Goal: Task Accomplishment & Management: Complete application form

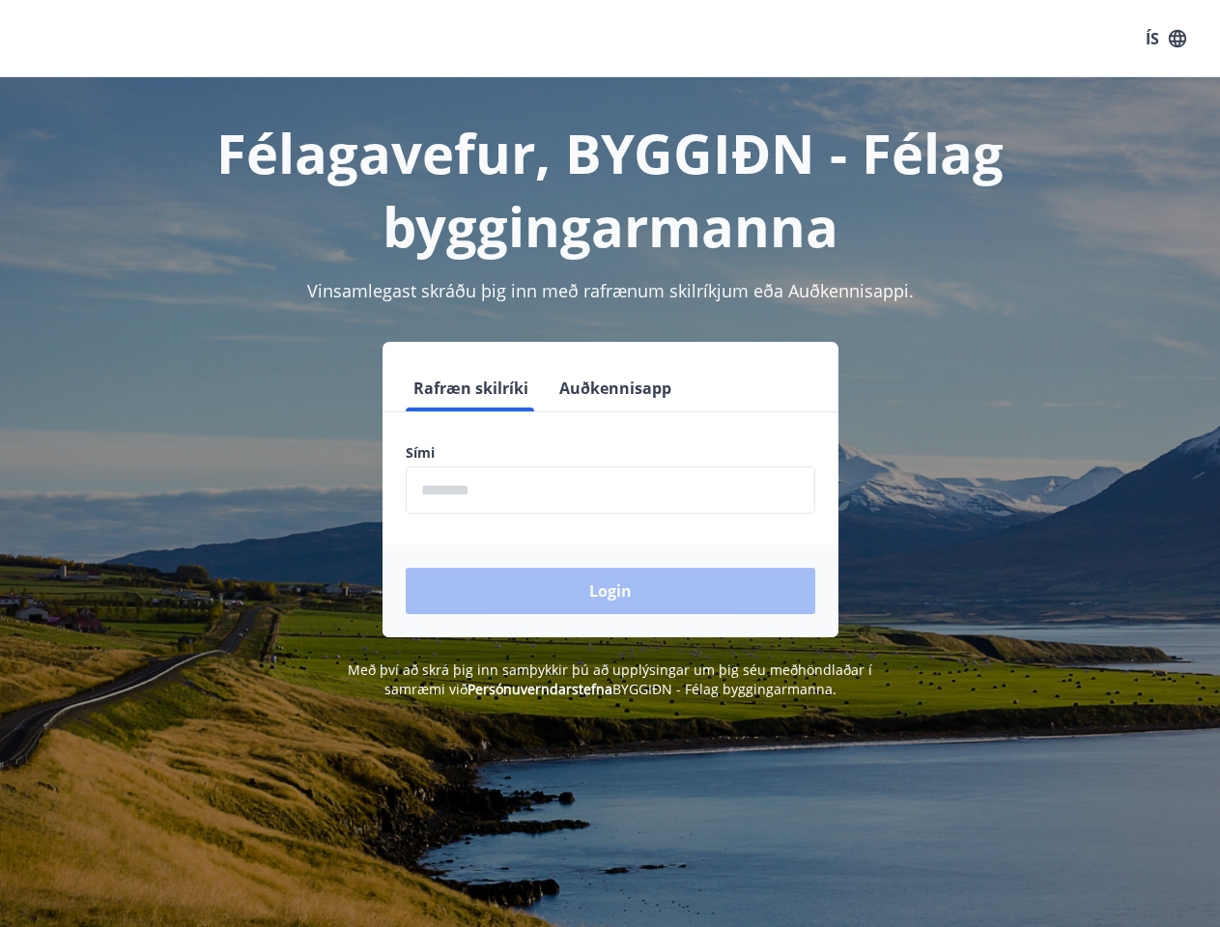
click at [609, 464] on div "Sími ​" at bounding box center [610, 478] width 409 height 70
click at [1166, 39] on button "ÍS" at bounding box center [1166, 38] width 62 height 35
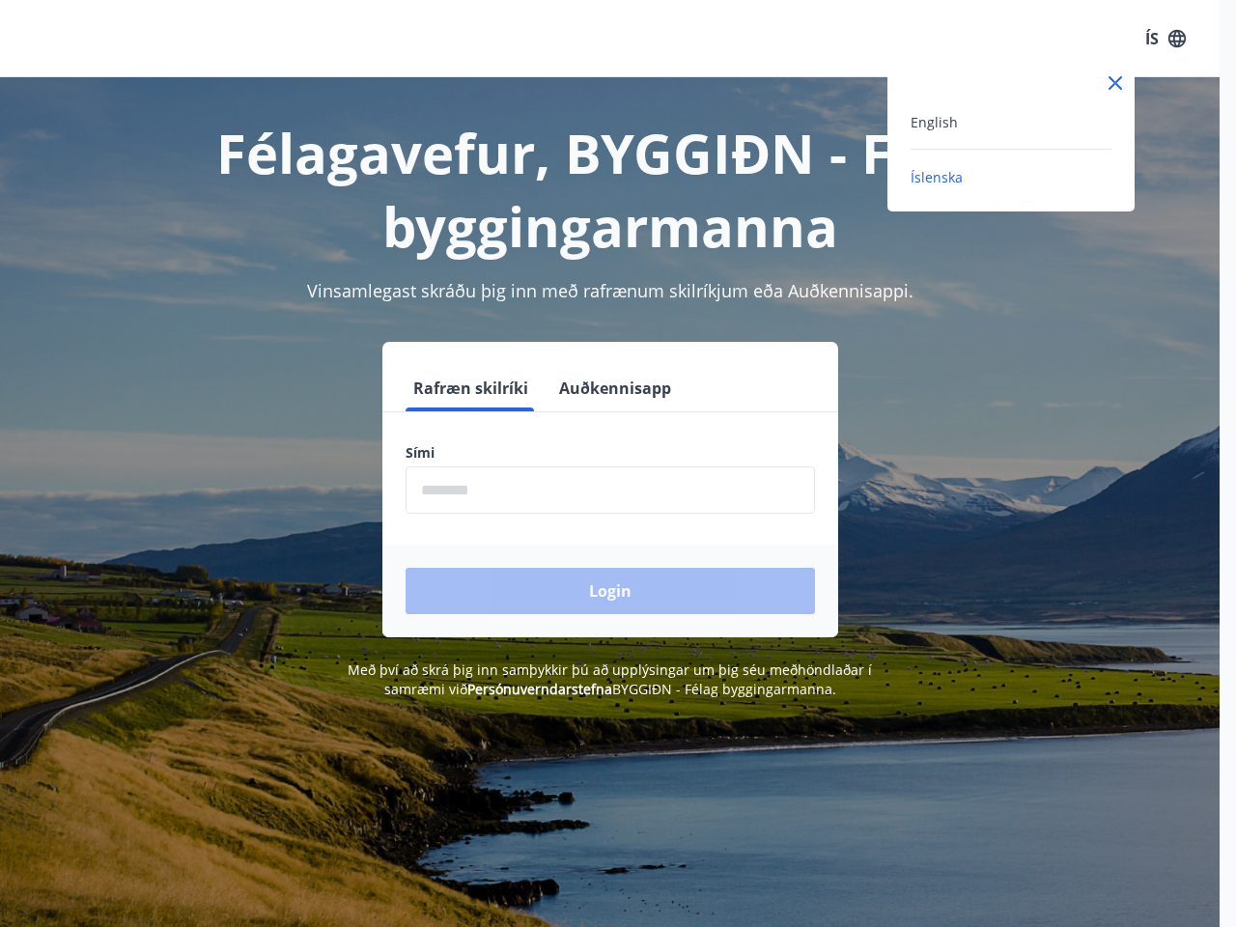
click at [469, 388] on div at bounding box center [618, 463] width 1236 height 927
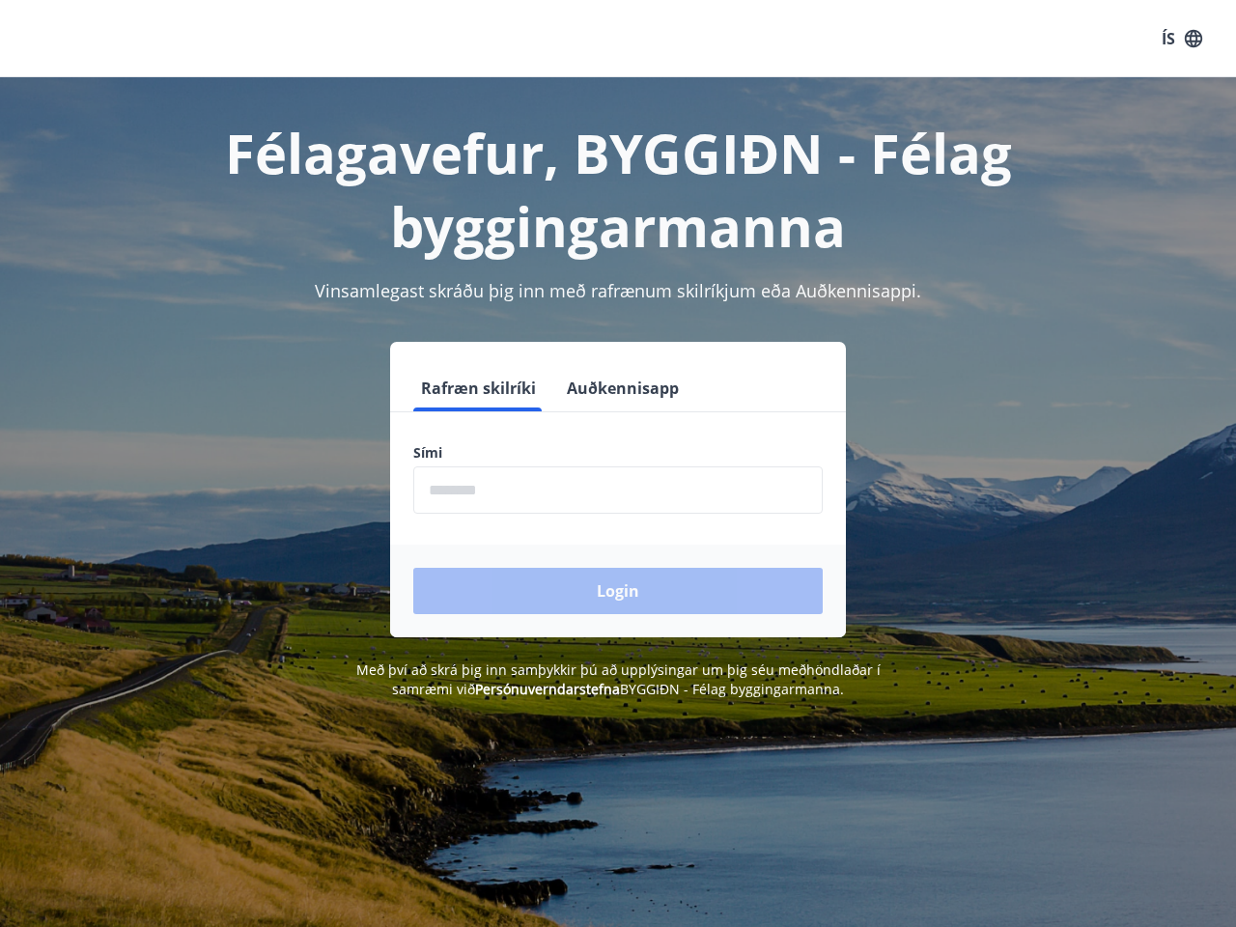
click at [612, 388] on button "Auðkennisapp" at bounding box center [622, 388] width 127 height 46
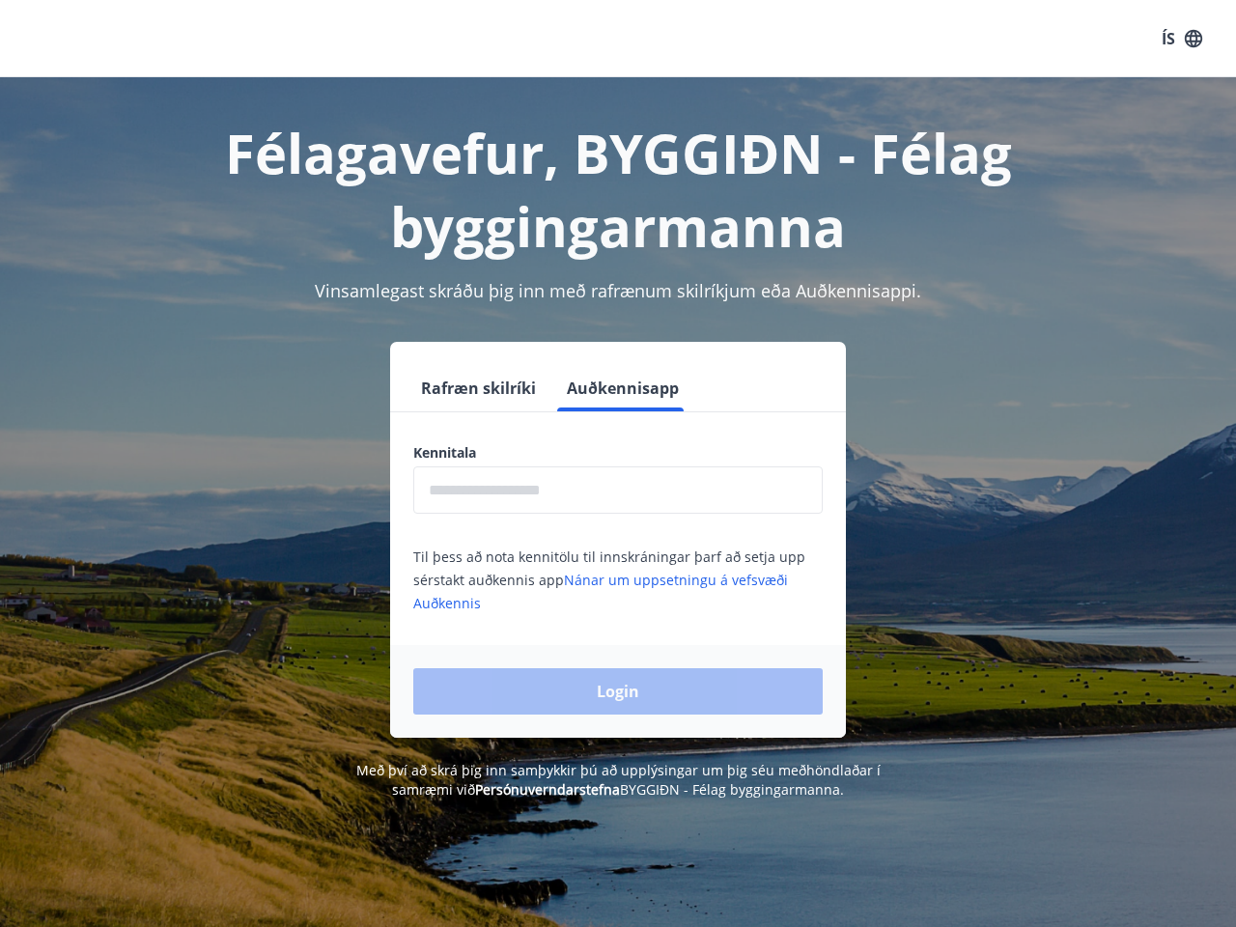
click at [610, 490] on input "text" at bounding box center [617, 489] width 409 height 47
